Goal: Information Seeking & Learning: Learn about a topic

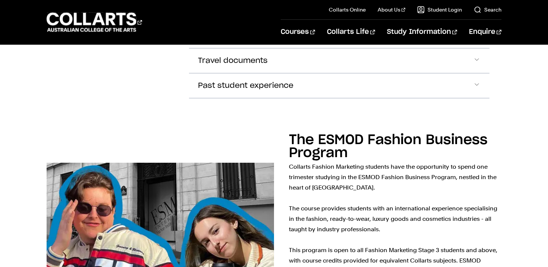
scroll to position [1477, 0]
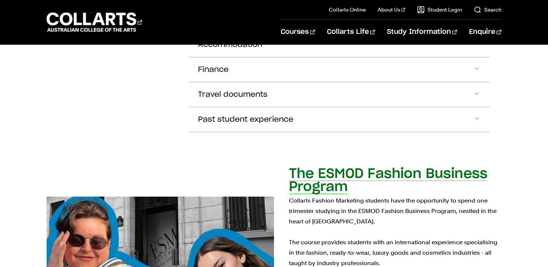
click at [306, 167] on h2 "The ESMOD Fashion Business Program" at bounding box center [388, 180] width 199 height 26
click at [310, 167] on h2 "The ESMOD Fashion Business Program" at bounding box center [388, 180] width 199 height 26
click at [322, 167] on h2 "The ESMOD Fashion Business Program" at bounding box center [388, 180] width 199 height 26
click at [345, 167] on h2 "The ESMOD Fashion Business Program" at bounding box center [388, 180] width 199 height 26
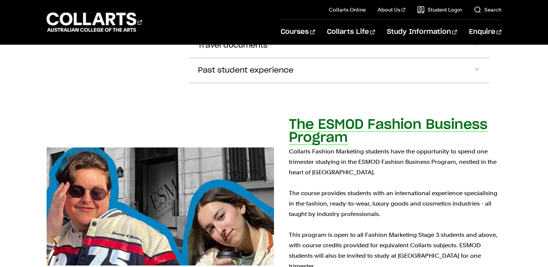
scroll to position [1526, 0]
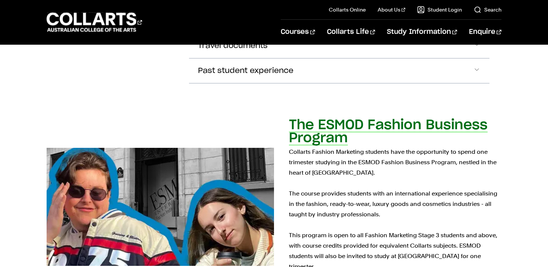
click at [314, 119] on h2 "The ESMOD Fashion Business Program" at bounding box center [388, 132] width 199 height 26
click at [211, 156] on img at bounding box center [160, 207] width 250 height 130
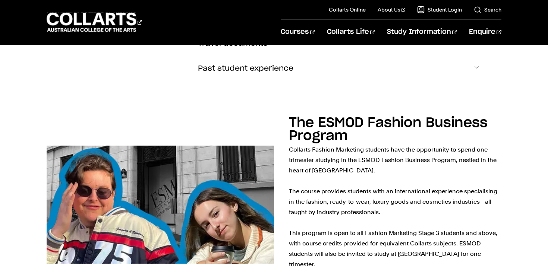
scroll to position [1528, 0]
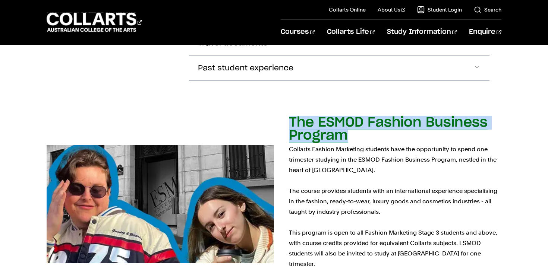
drag, startPoint x: 358, startPoint y: 100, endPoint x: 290, endPoint y: 85, distance: 69.1
click at [290, 117] on div "The ESMOD Fashion Business Program Collarts Fashion Marketing students have the…" at bounding box center [395, 204] width 212 height 175
copy h2 "The ESMOD Fashion Business Program"
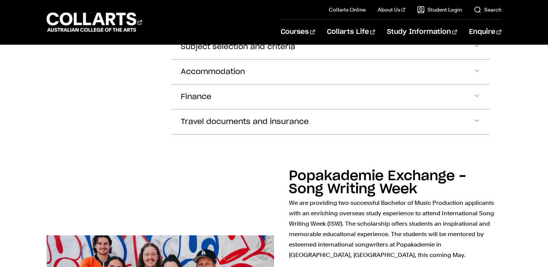
scroll to position [0, 0]
